Goal: Information Seeking & Learning: Learn about a topic

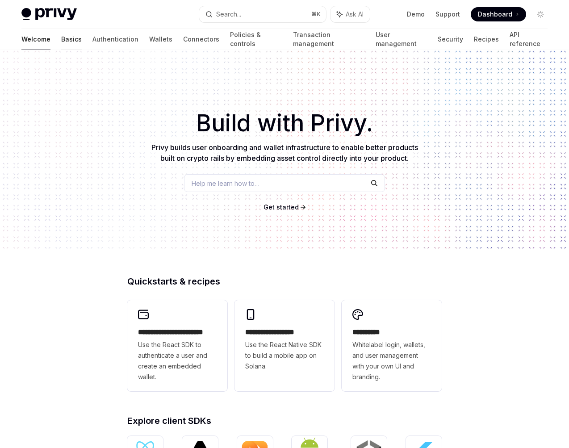
click at [61, 35] on link "Basics" at bounding box center [71, 39] width 21 height 21
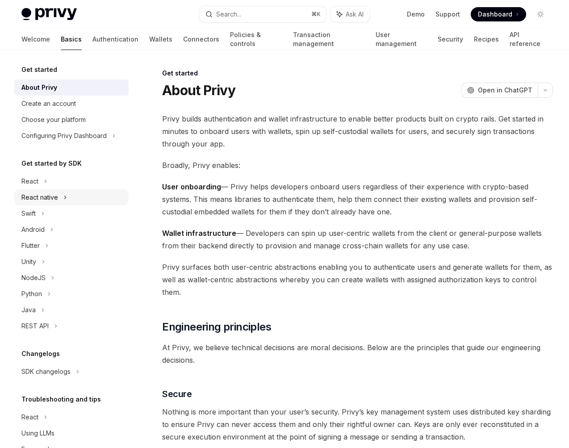
scroll to position [27, 0]
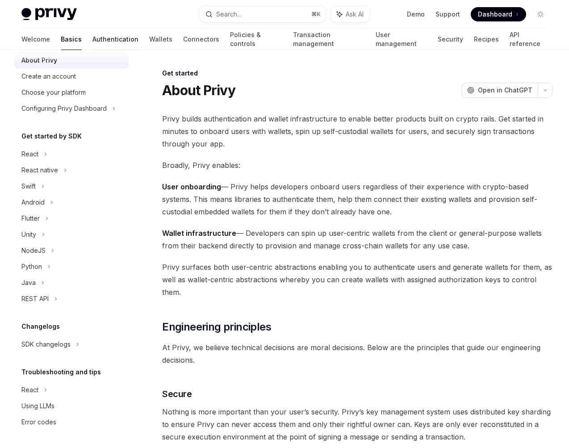
click at [92, 39] on link "Authentication" at bounding box center [115, 39] width 46 height 21
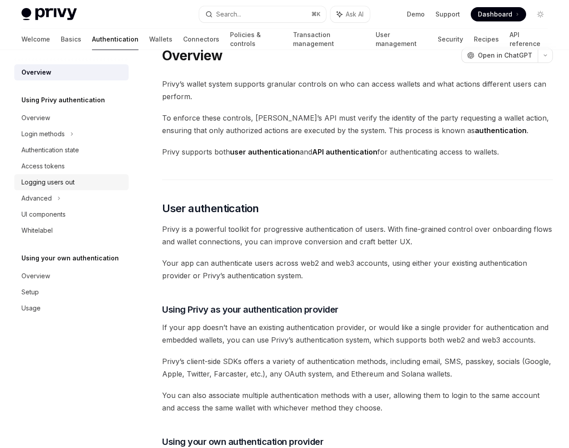
scroll to position [15, 0]
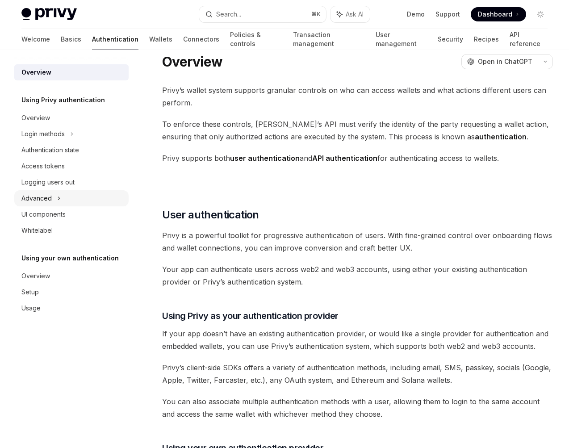
click at [34, 203] on div "Advanced" at bounding box center [36, 198] width 30 height 11
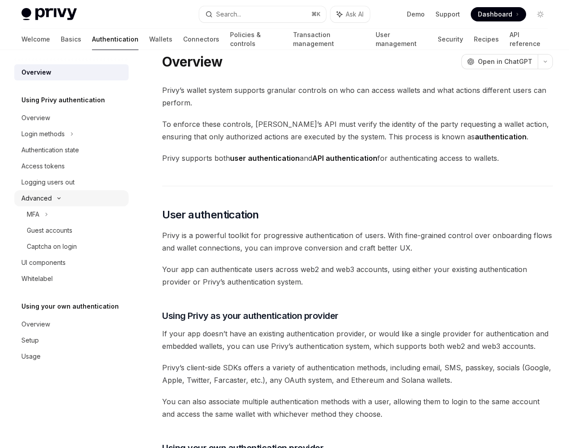
click at [34, 202] on div "Advanced" at bounding box center [36, 198] width 30 height 11
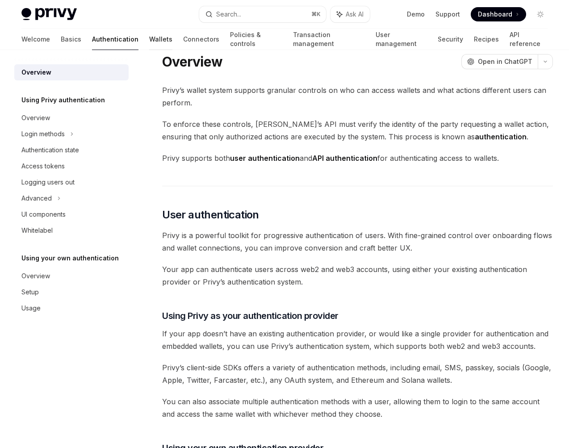
click at [149, 42] on link "Wallets" at bounding box center [160, 39] width 23 height 21
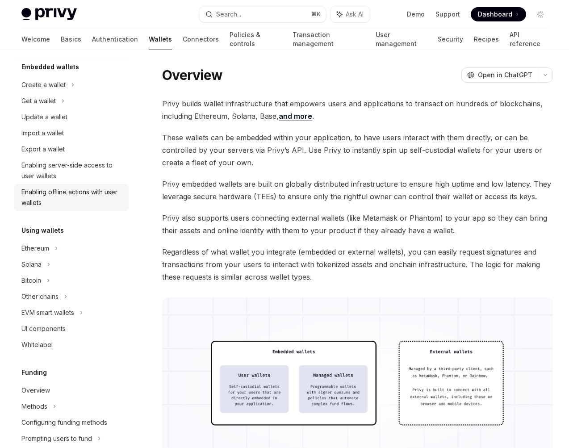
scroll to position [54, 0]
click at [37, 106] on div "Solana" at bounding box center [38, 100] width 34 height 11
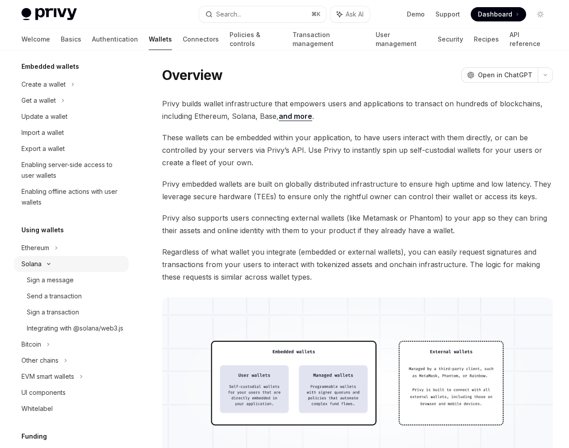
click at [37, 106] on div "Solana" at bounding box center [38, 100] width 34 height 11
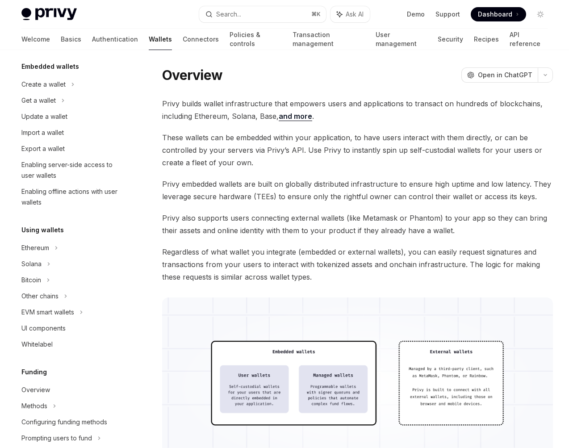
type textarea "*"
